Goal: Obtain resource: Download file/media

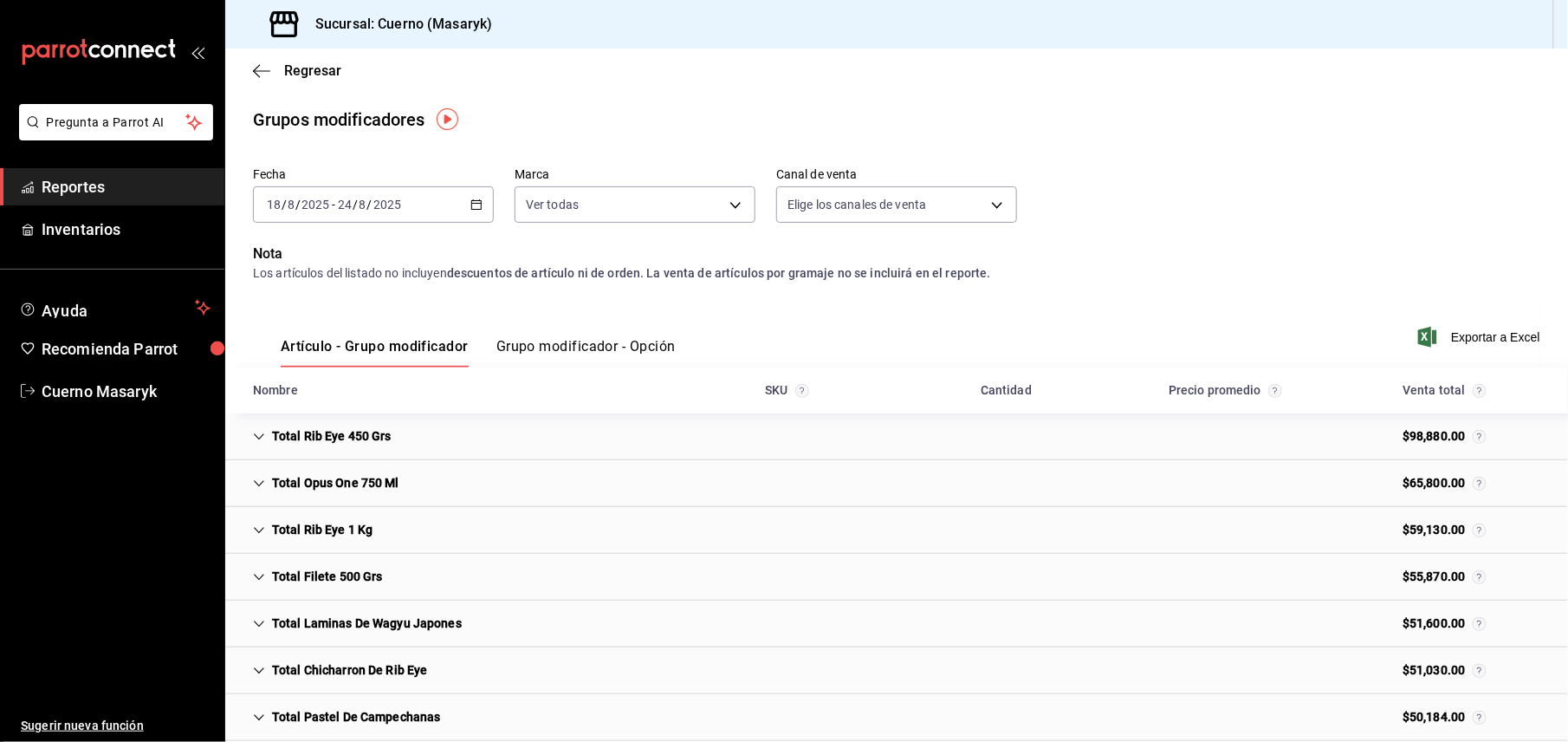
click at [86, 186] on span "Reportes" at bounding box center [126, 187] width 169 height 24
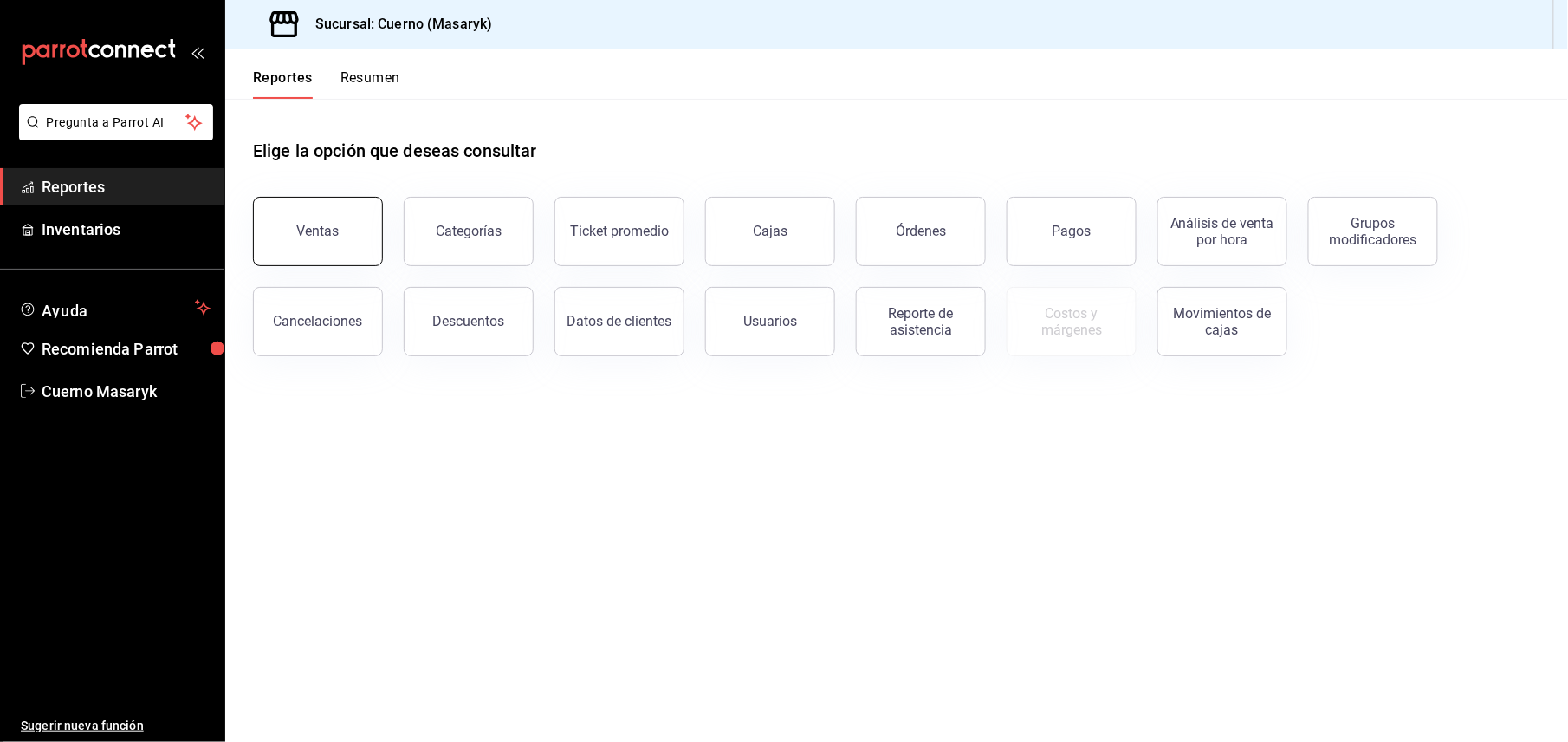
click at [376, 216] on div "Ventas" at bounding box center [307, 221] width 151 height 90
click at [149, 196] on span "Reportes" at bounding box center [126, 187] width 169 height 24
click at [1381, 218] on div "Grupos modificadores" at bounding box center [1372, 231] width 107 height 33
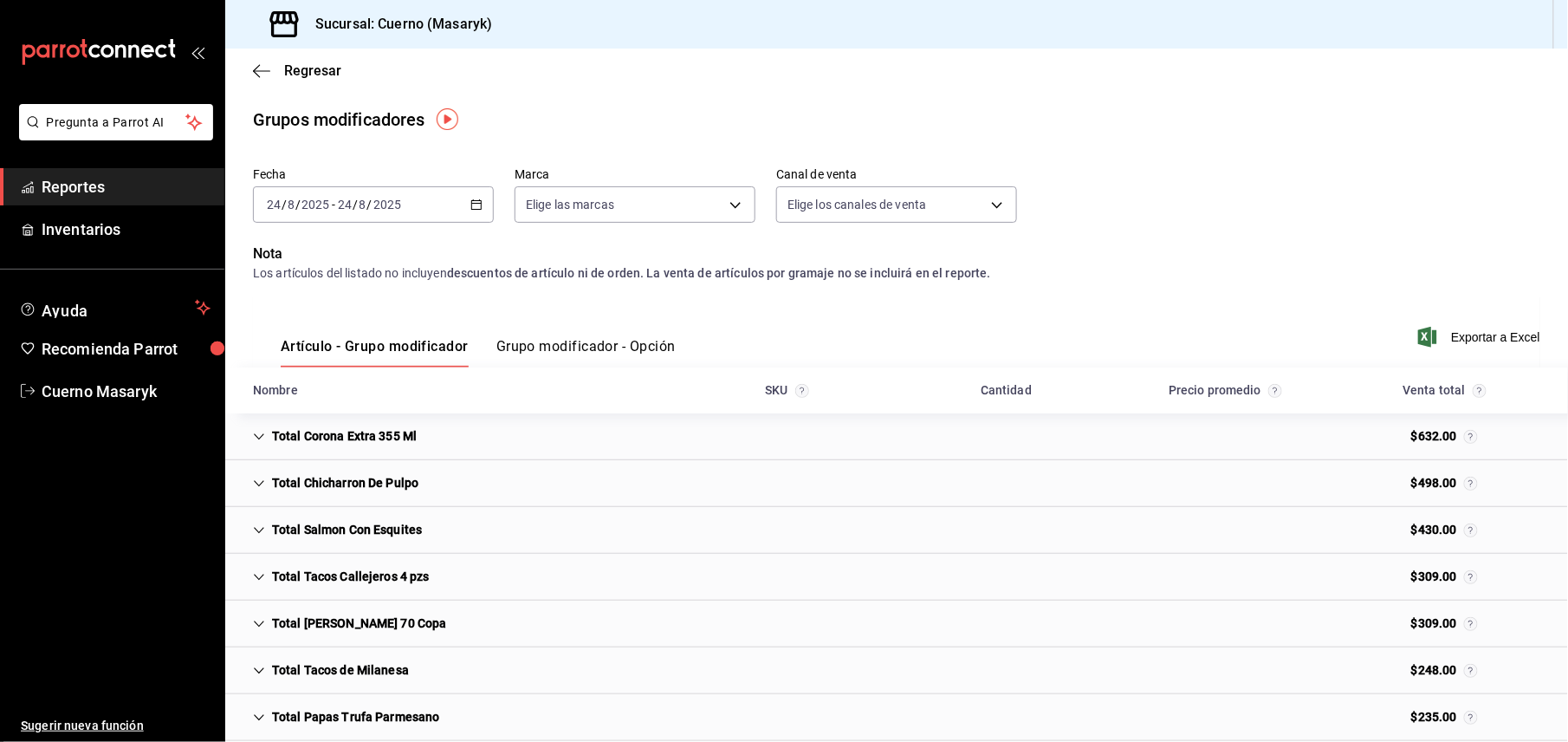
click at [407, 212] on div "[DATE] [DATE] - [DATE] [DATE]" at bounding box center [373, 205] width 241 height 37
click at [365, 417] on span "Rango de fechas" at bounding box center [335, 412] width 134 height 18
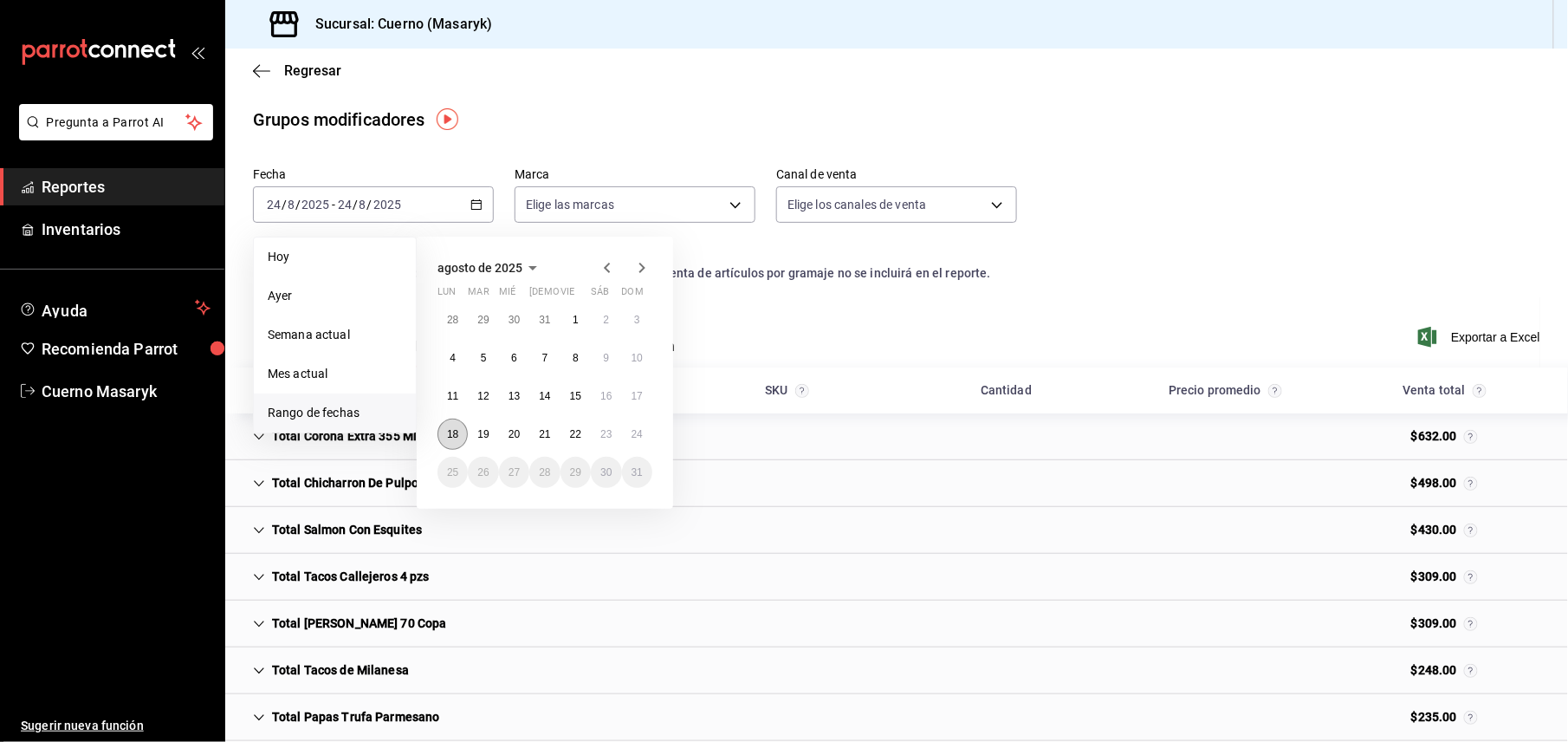
click at [447, 440] on button "18" at bounding box center [452, 434] width 31 height 31
click at [648, 440] on button "24" at bounding box center [636, 434] width 31 height 31
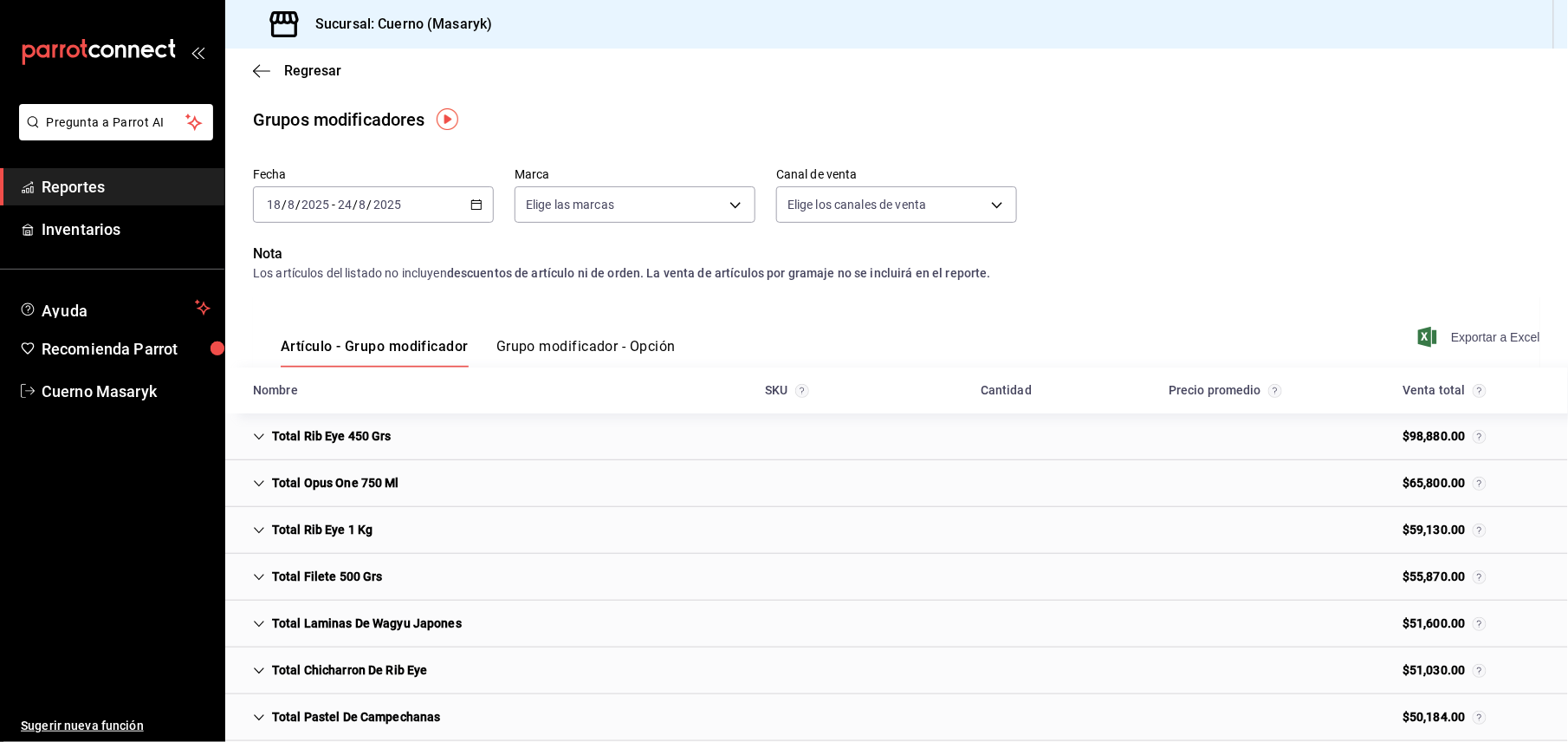
click at [1456, 340] on span "Exportar a Excel" at bounding box center [1481, 337] width 119 height 21
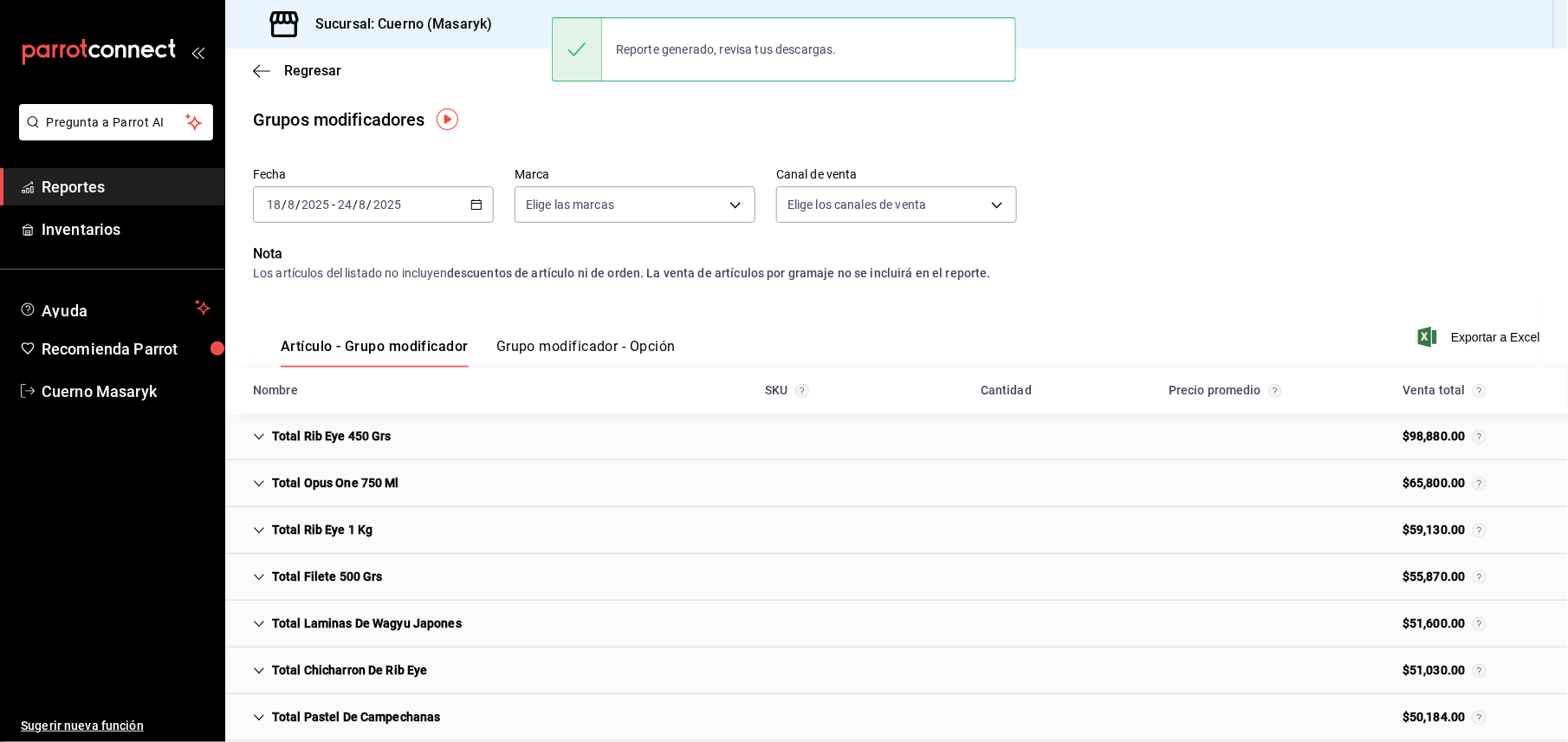
click at [153, 175] on span "Reportes" at bounding box center [126, 187] width 169 height 24
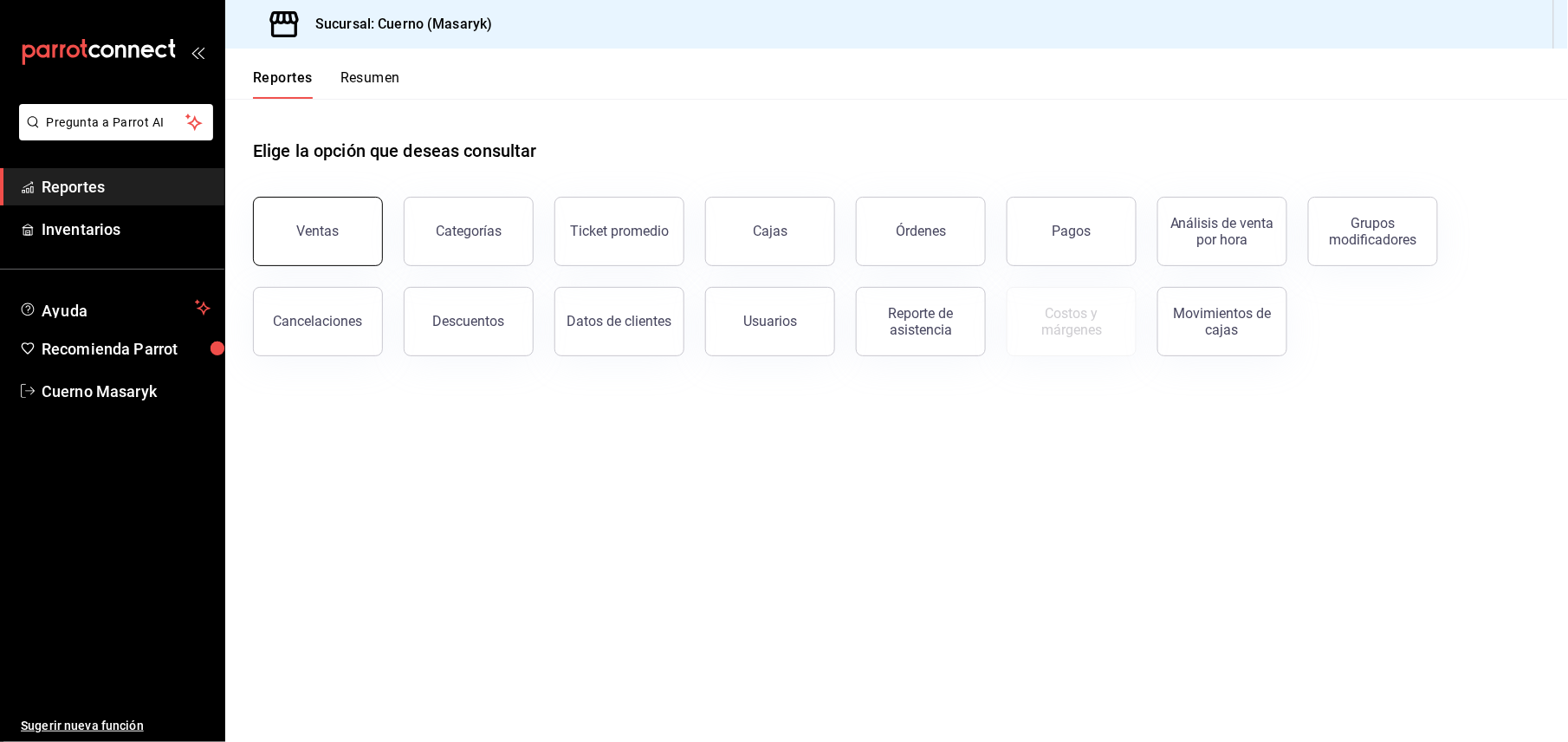
click at [370, 253] on button "Ventas" at bounding box center [317, 231] width 130 height 69
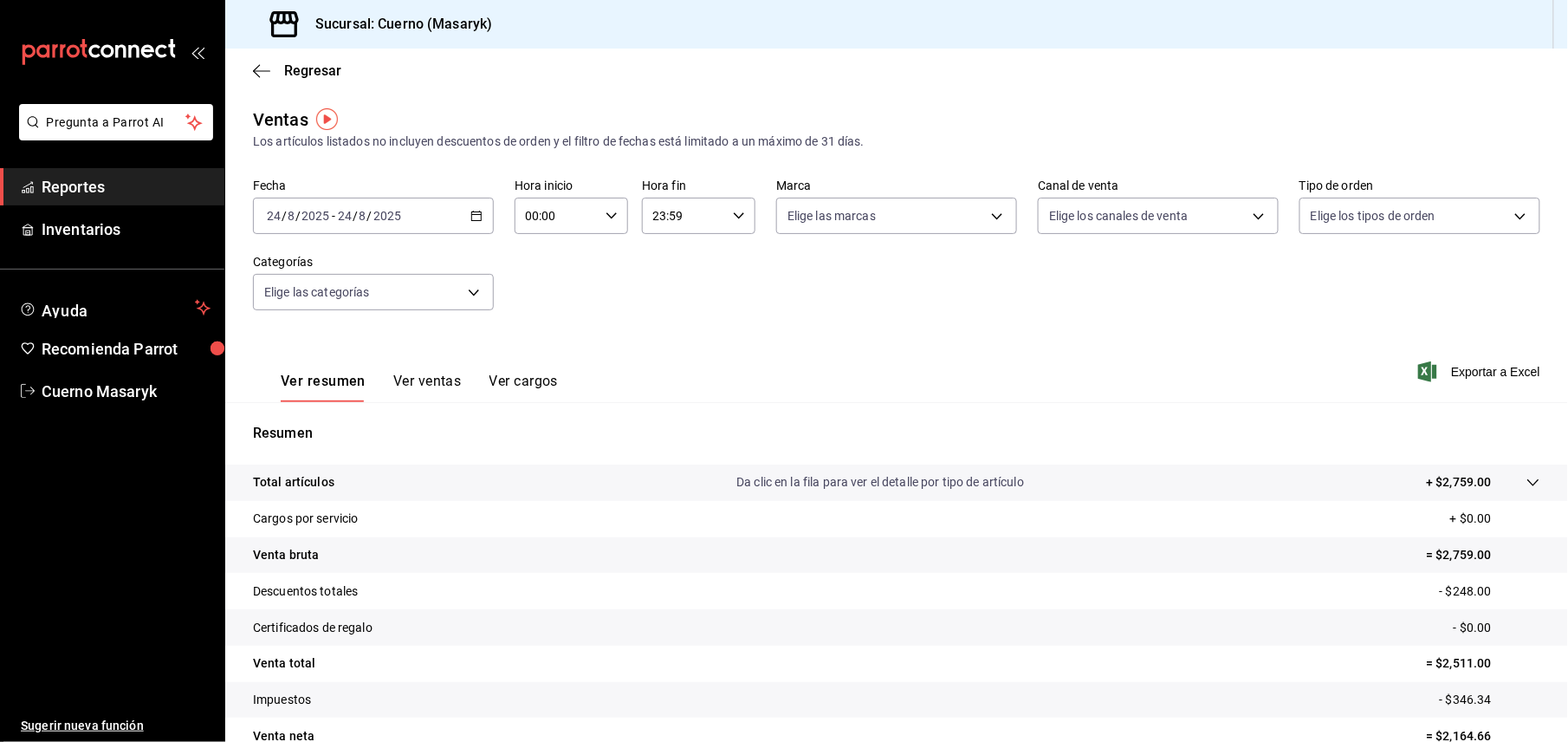
click at [440, 212] on div "[DATE] [DATE] - [DATE] [DATE]" at bounding box center [373, 216] width 241 height 37
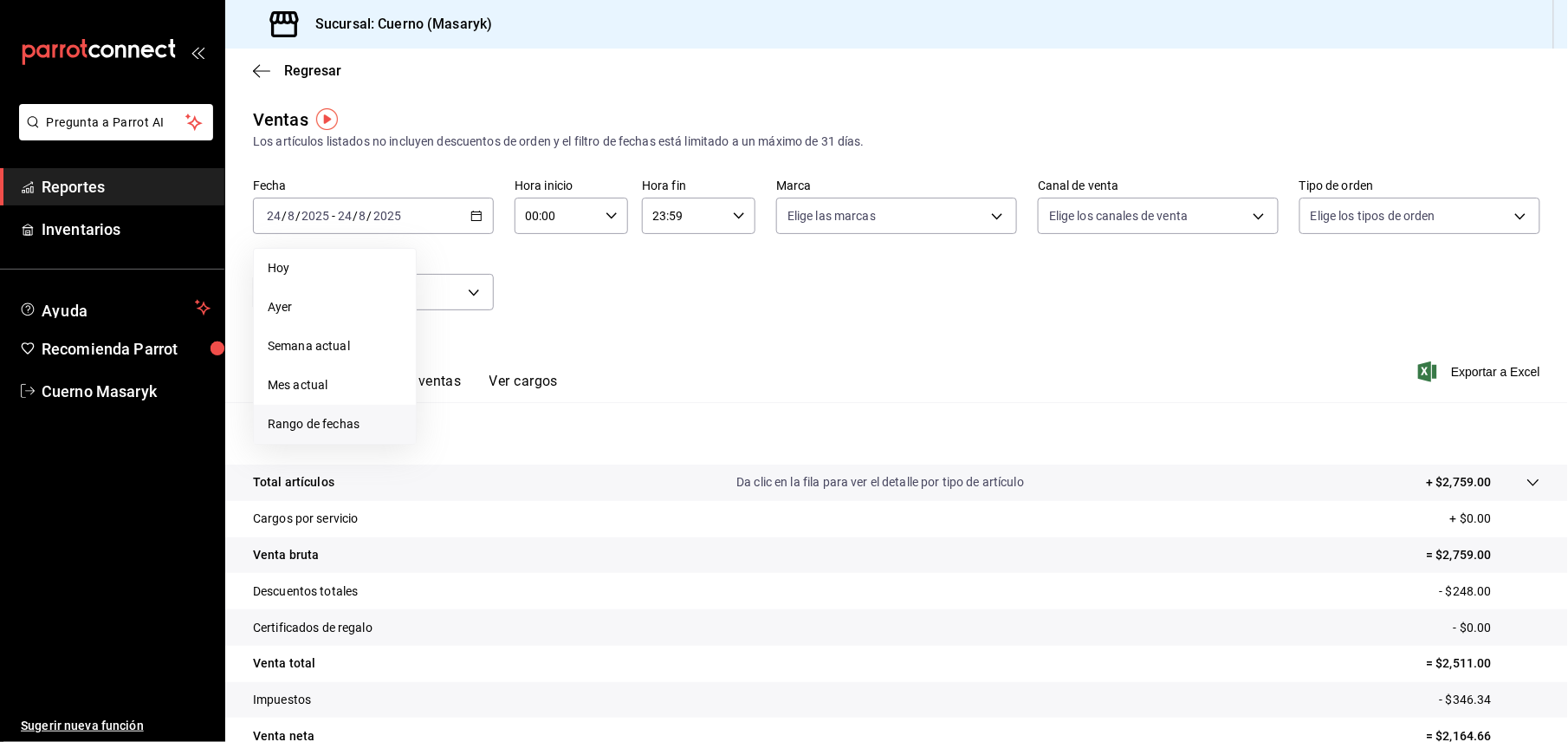
click at [306, 412] on li "Rango de fechas" at bounding box center [335, 424] width 162 height 39
click at [598, 448] on button "23" at bounding box center [606, 446] width 31 height 31
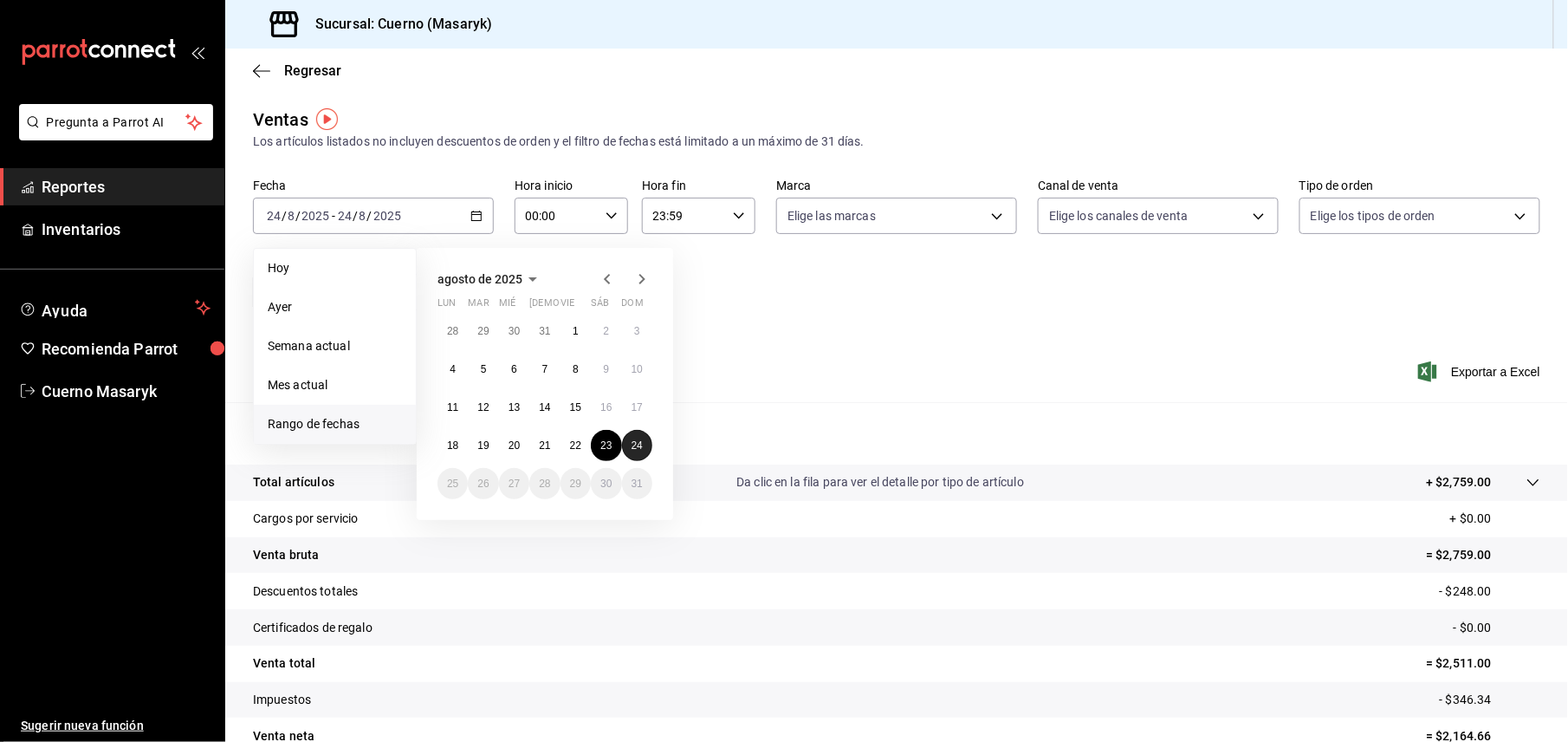
click at [628, 447] on button "24" at bounding box center [636, 446] width 31 height 31
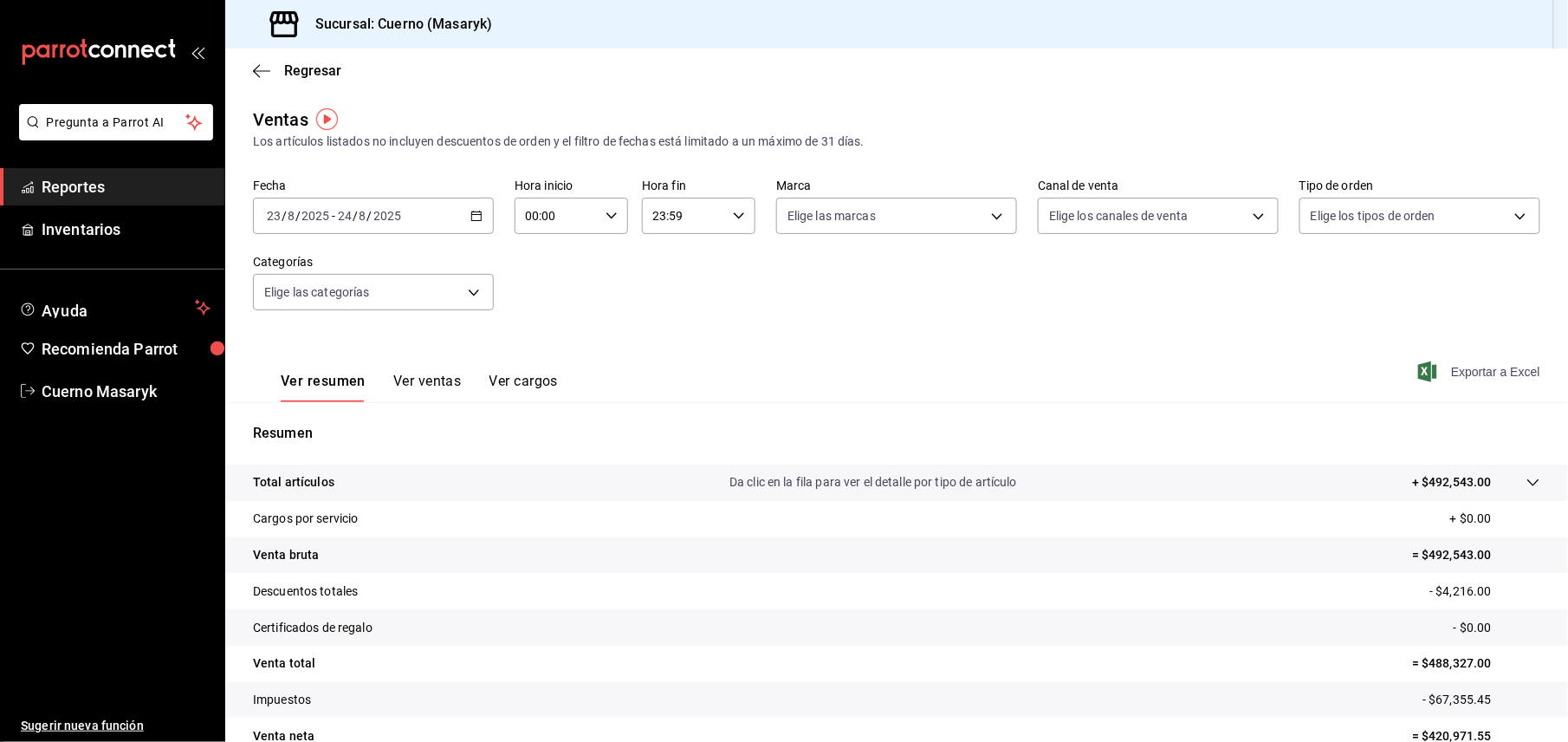
click at [1449, 365] on span "Exportar a Excel" at bounding box center [1481, 371] width 119 height 21
